Goal: Information Seeking & Learning: Find specific fact

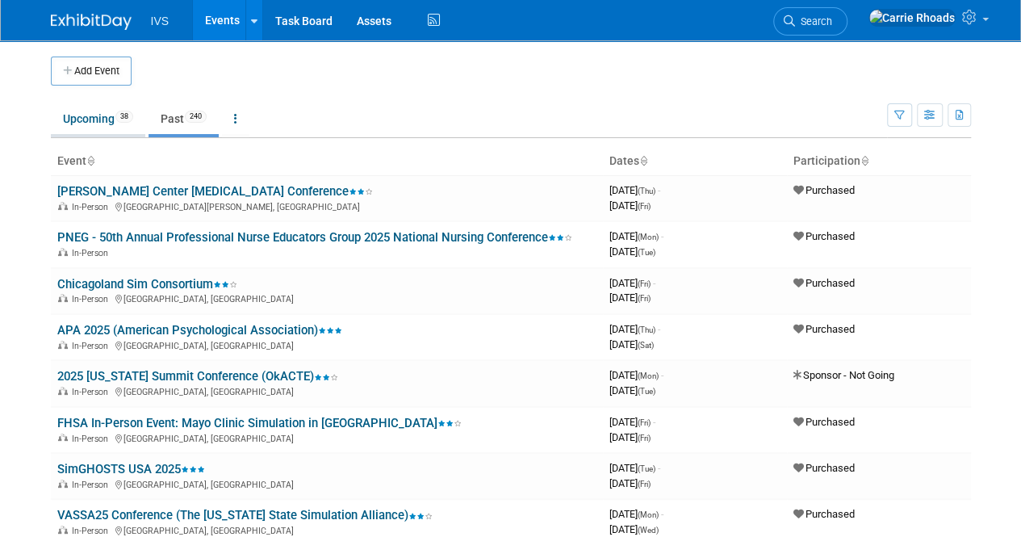
click at [86, 126] on link "Upcoming 38" at bounding box center [98, 118] width 94 height 31
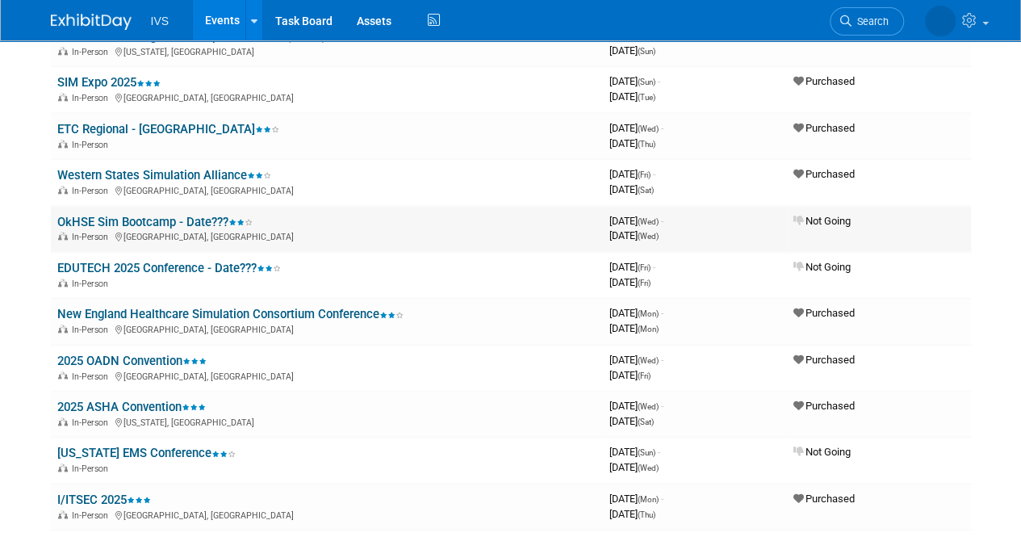
scroll to position [807, 0]
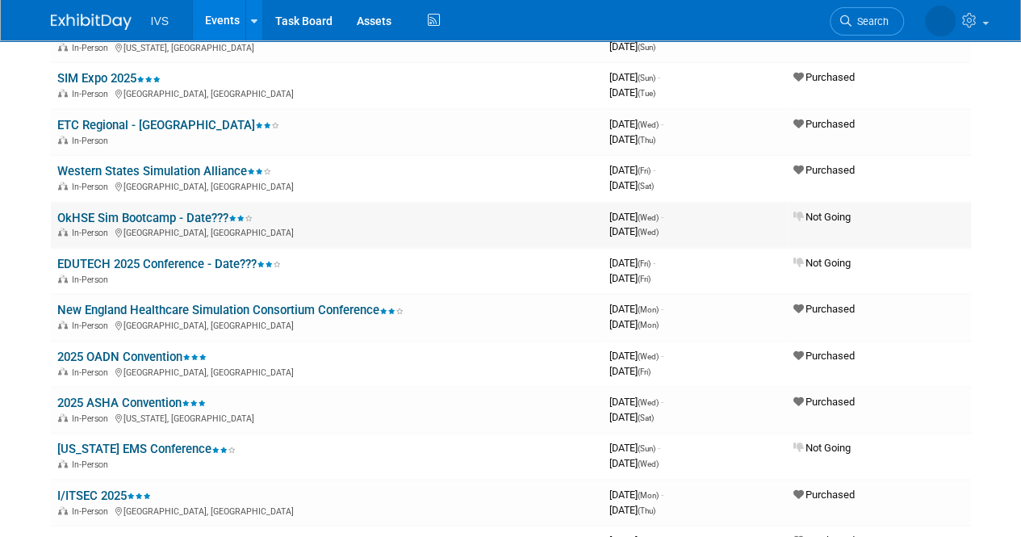
click at [126, 397] on link "2025 ASHA Convention" at bounding box center [131, 403] width 149 height 15
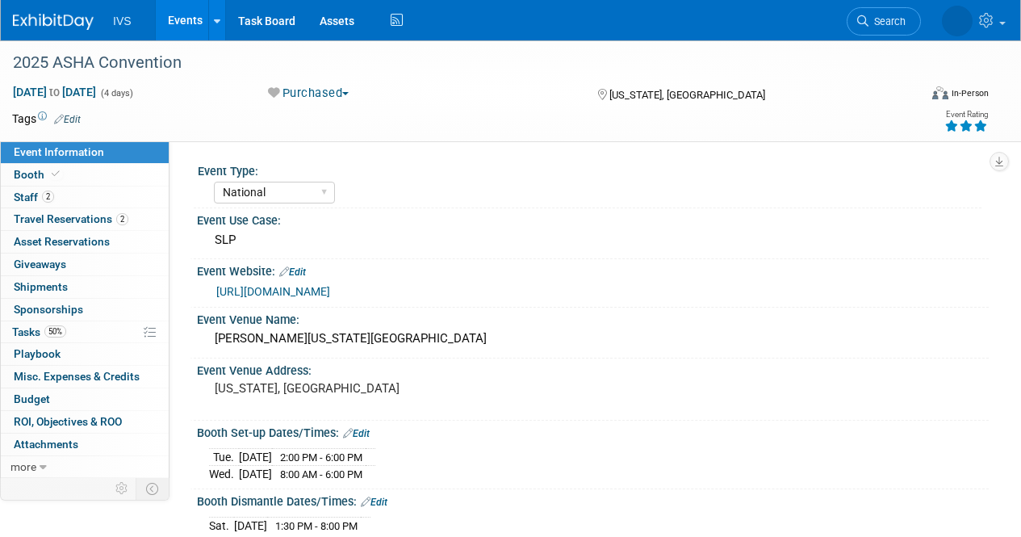
select select "National"
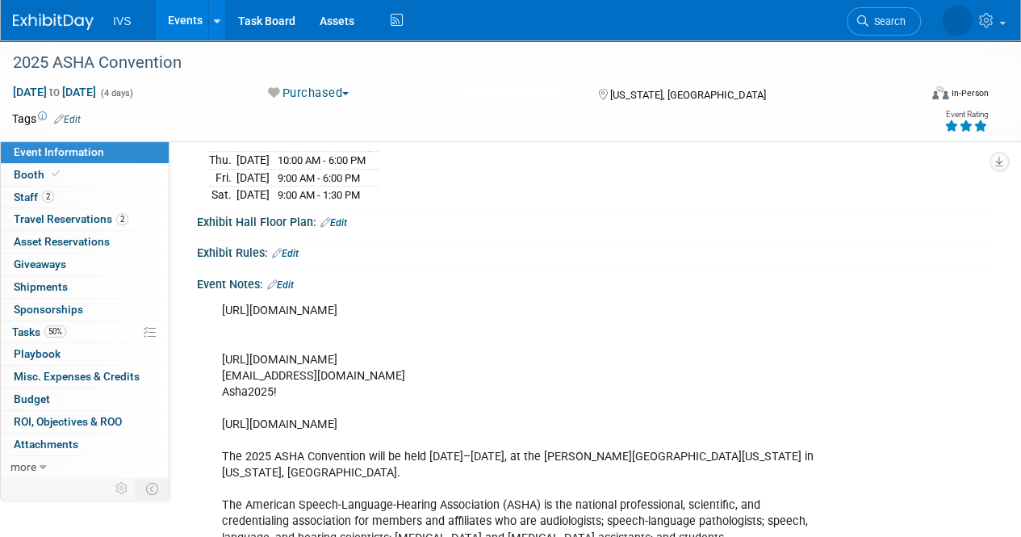
scroll to position [484, 0]
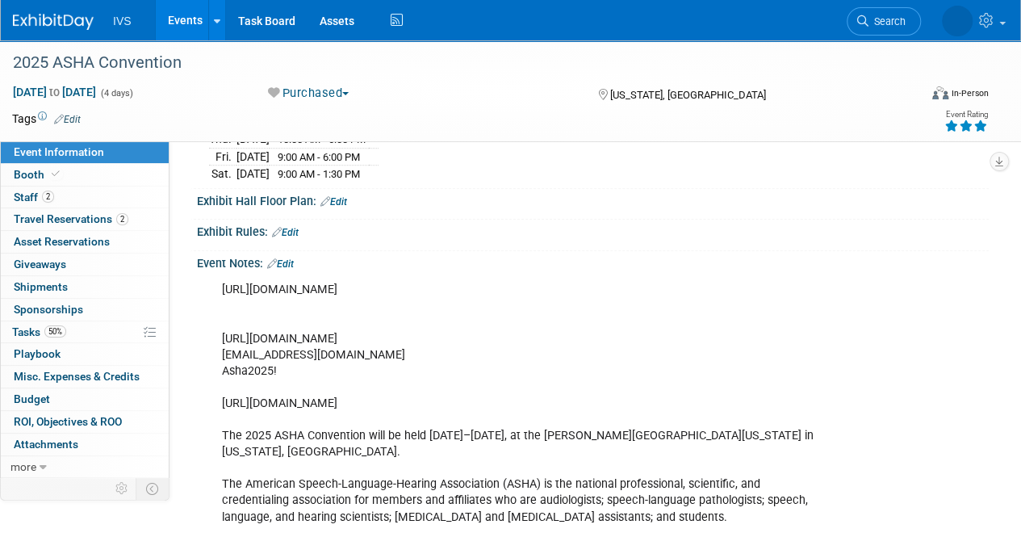
drag, startPoint x: 555, startPoint y: 336, endPoint x: 214, endPoint y: 330, distance: 340.7
click at [214, 330] on div "[URL][DOMAIN_NAME] [URL][DOMAIN_NAME] [EMAIL_ADDRESS][DOMAIN_NAME] Asha2025! [U…" at bounding box center [522, 403] width 622 height 259
copy div "[URL][DOMAIN_NAME]"
drag, startPoint x: 349, startPoint y: 347, endPoint x: 216, endPoint y: 346, distance: 132.4
click at [216, 346] on div "[URL][DOMAIN_NAME] [URL][DOMAIN_NAME] [EMAIL_ADDRESS][DOMAIN_NAME] Asha2025! [U…" at bounding box center [522, 403] width 622 height 259
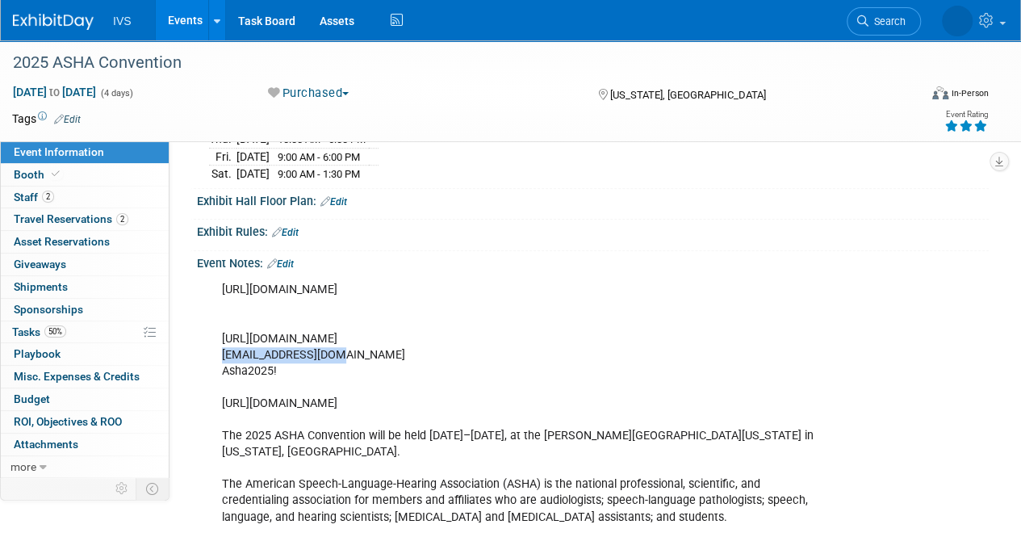
copy div "[EMAIL_ADDRESS][DOMAIN_NAME]"
drag, startPoint x: 302, startPoint y: 359, endPoint x: 281, endPoint y: 362, distance: 21.1
click at [281, 362] on div "[URL][DOMAIN_NAME] [URL][DOMAIN_NAME] [EMAIL_ADDRESS][DOMAIN_NAME] Asha2025! [U…" at bounding box center [522, 403] width 622 height 259
drag, startPoint x: 287, startPoint y: 363, endPoint x: 220, endPoint y: 362, distance: 66.2
click at [220, 362] on div "[URL][DOMAIN_NAME] [URL][DOMAIN_NAME] [EMAIL_ADDRESS][DOMAIN_NAME] Asha2025! [U…" at bounding box center [522, 403] width 622 height 259
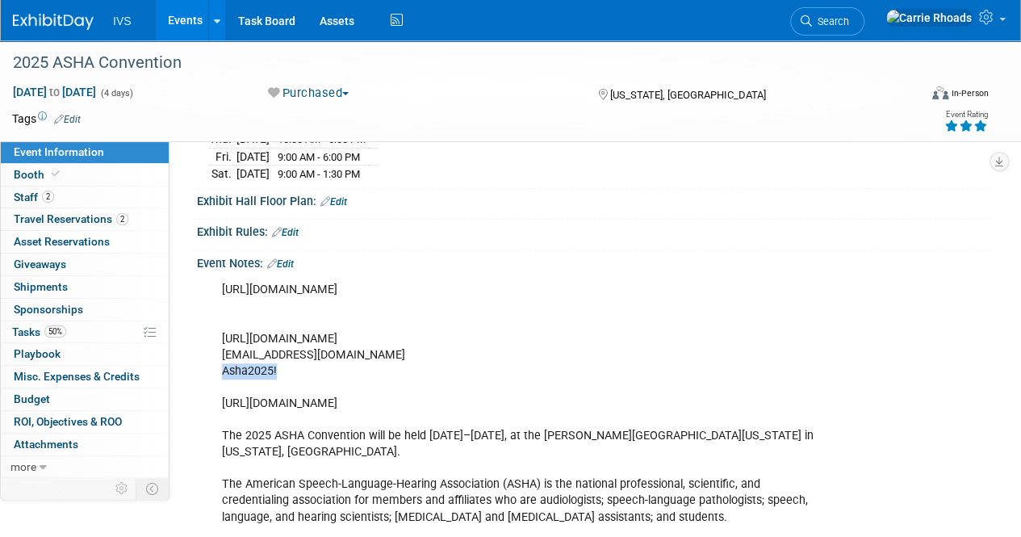
copy div "Asha2025!"
click at [27, 194] on span "Staff 2" at bounding box center [34, 197] width 40 height 13
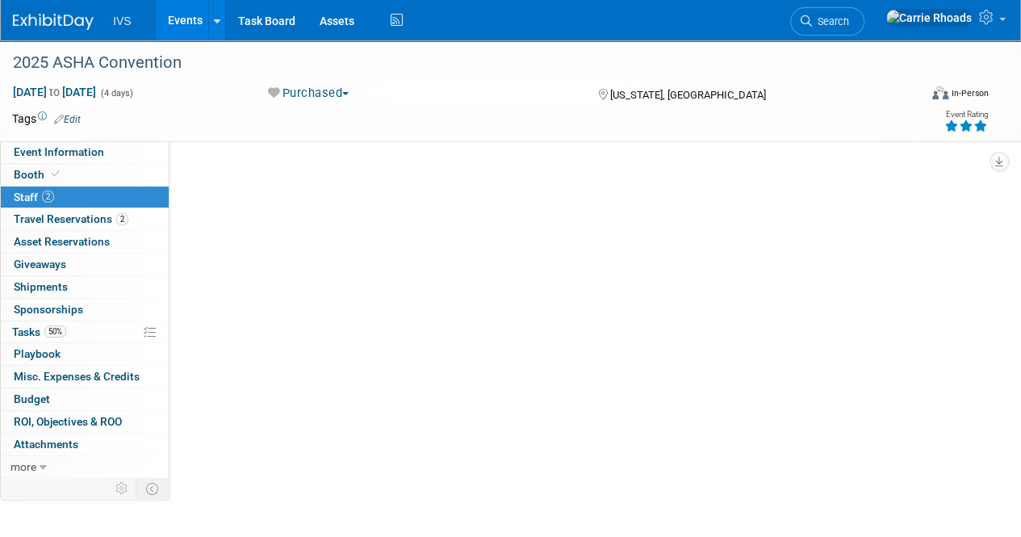
scroll to position [0, 0]
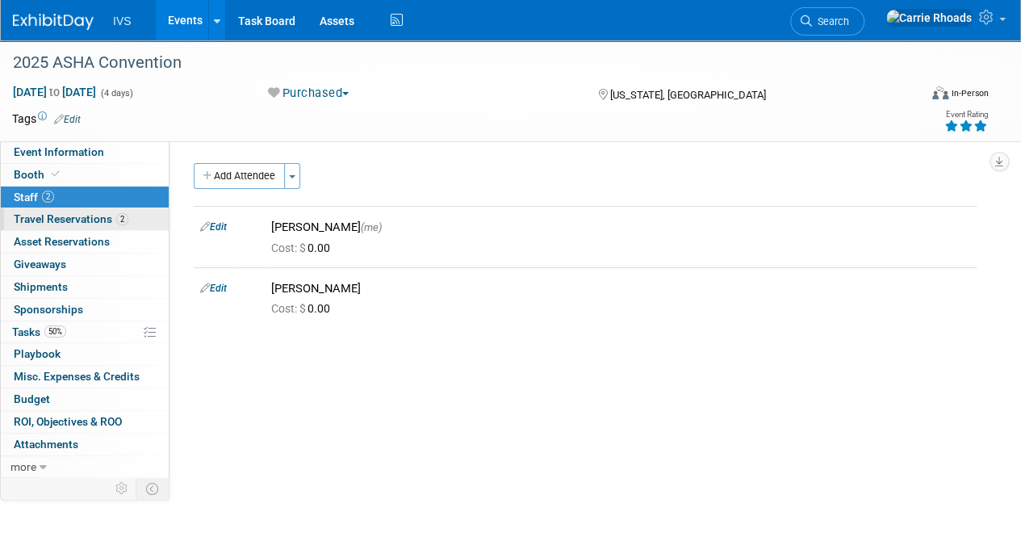
click at [27, 216] on span "Travel Reservations 2" at bounding box center [71, 218] width 115 height 13
